Goal: Task Accomplishment & Management: Complete application form

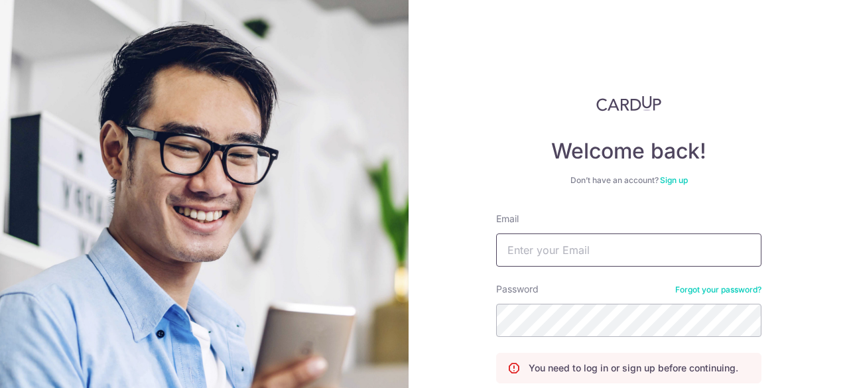
click at [531, 250] on input "Email" at bounding box center [628, 249] width 265 height 33
type input "[PERSON_NAME][EMAIL_ADDRESS][DOMAIN_NAME]"
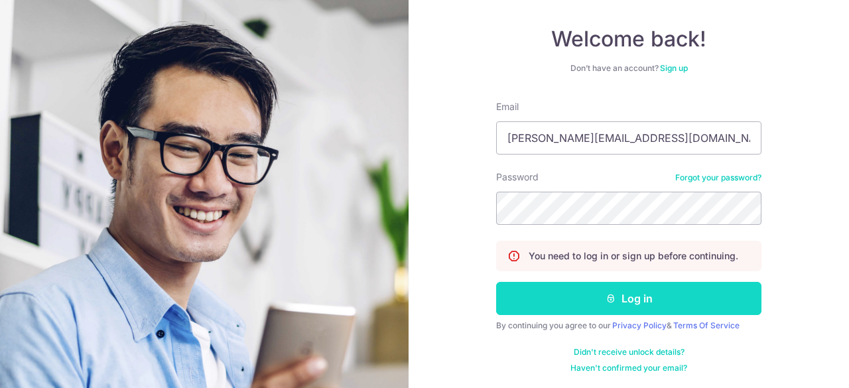
click at [630, 294] on button "Log in" at bounding box center [628, 298] width 265 height 33
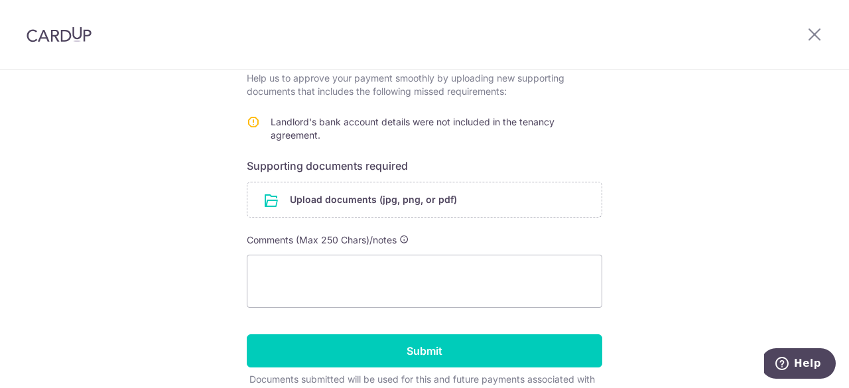
scroll to position [294, 0]
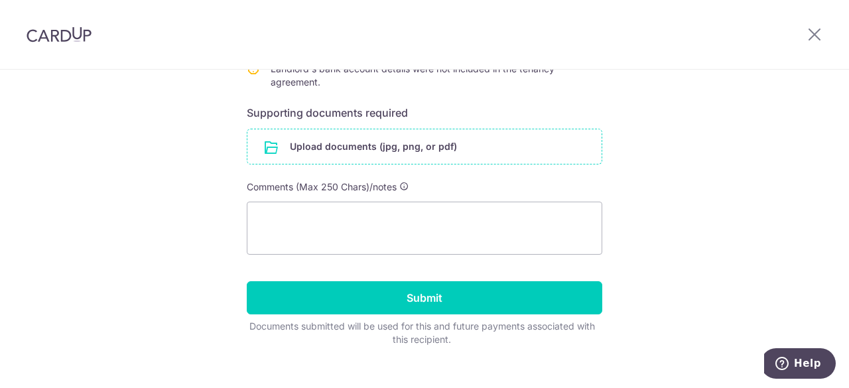
click at [417, 155] on input "file" at bounding box center [424, 146] width 354 height 34
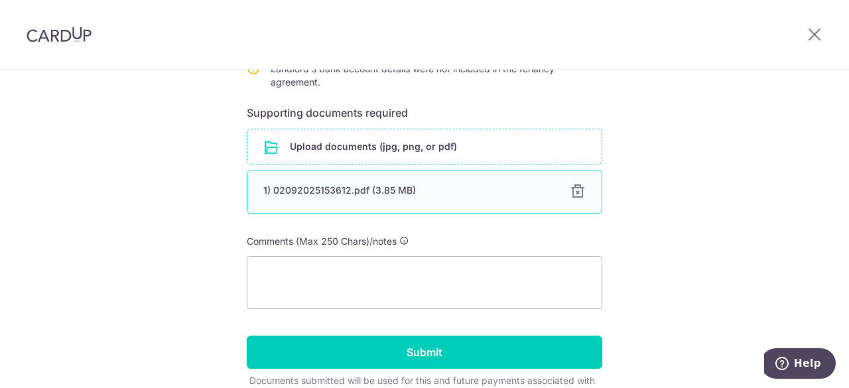
click at [351, 189] on div "1) 02092025153612.pdf (3.85 MB)" at bounding box center [408, 190] width 290 height 13
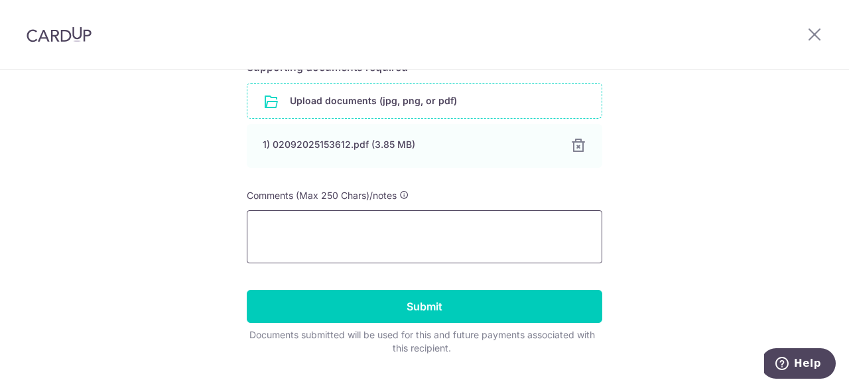
scroll to position [346, 0]
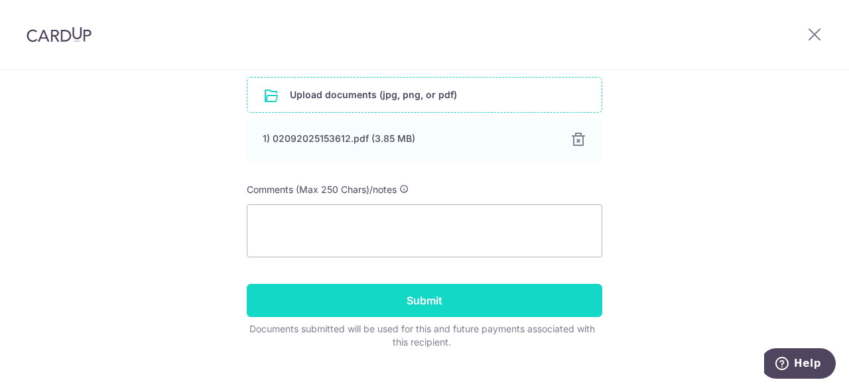
click at [422, 300] on input "Submit" at bounding box center [424, 300] width 355 height 33
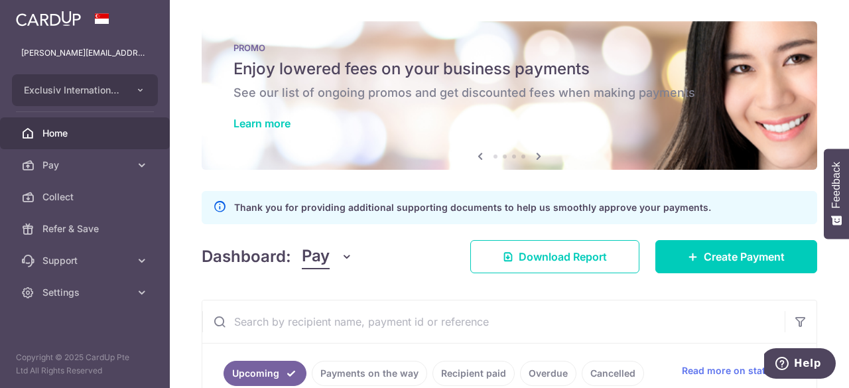
scroll to position [4, 0]
